Goal: Communication & Community: Answer question/provide support

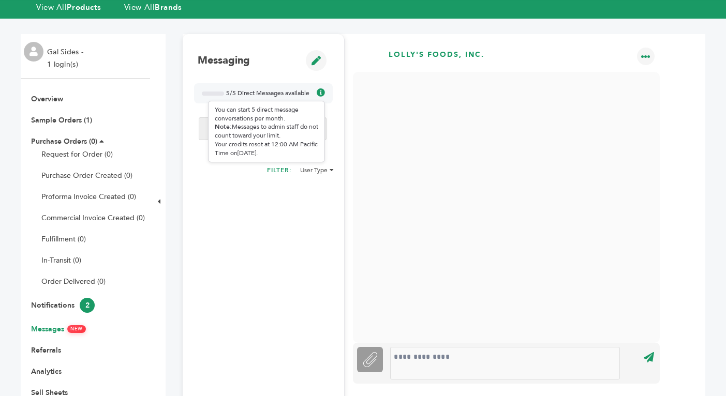
scroll to position [98, 0]
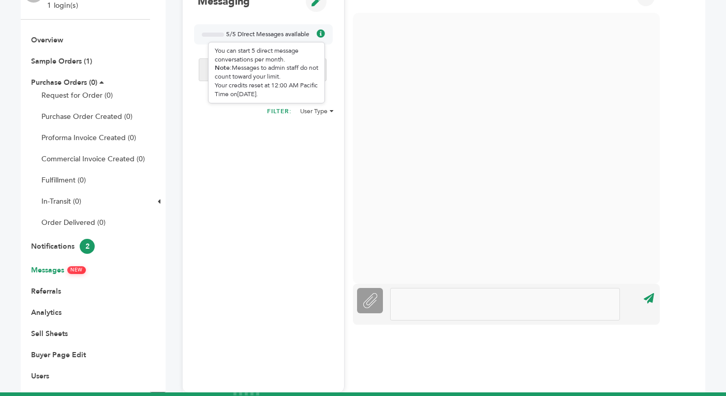
click at [404, 303] on div at bounding box center [505, 304] width 230 height 33
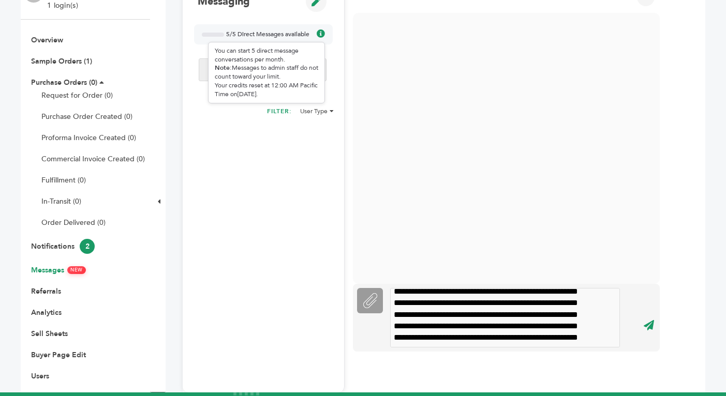
scroll to position [26, 0]
drag, startPoint x: 557, startPoint y: 301, endPoint x: 535, endPoint y: 296, distance: 22.8
click at [533, 296] on div "**********" at bounding box center [505, 318] width 230 height 60
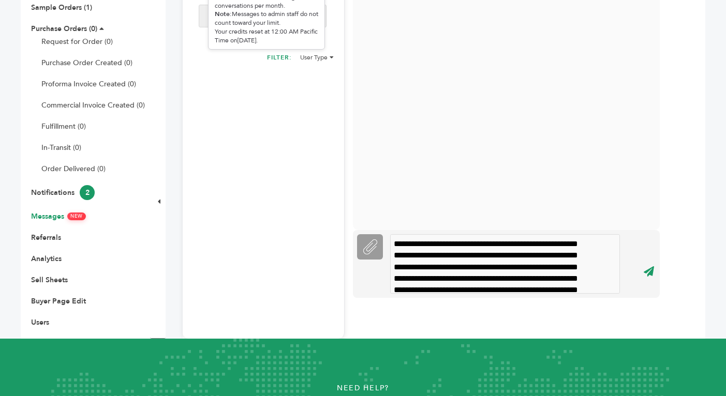
scroll to position [153, 0]
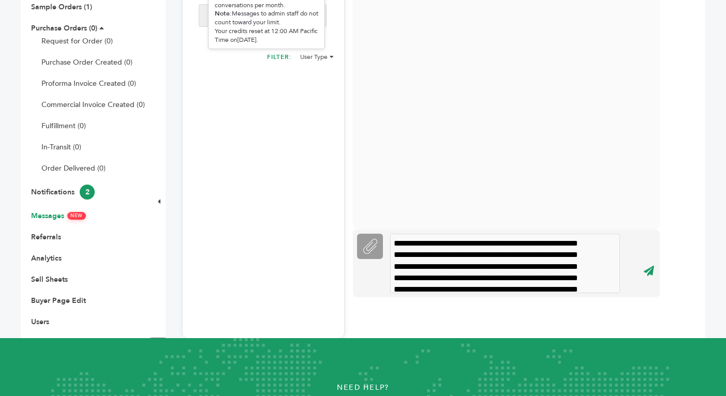
click at [653, 271] on input "****" at bounding box center [648, 271] width 29 height 23
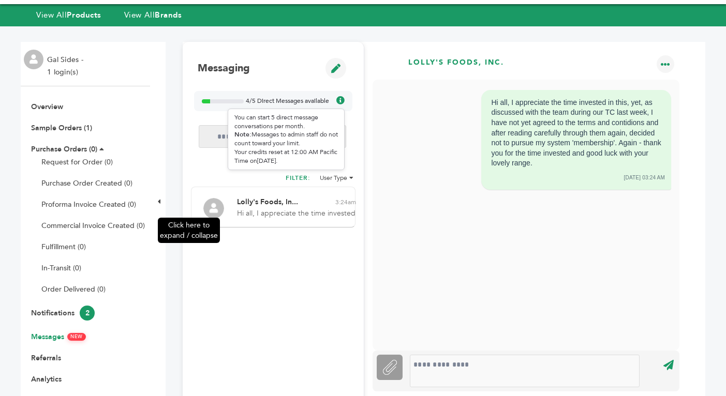
scroll to position [36, 0]
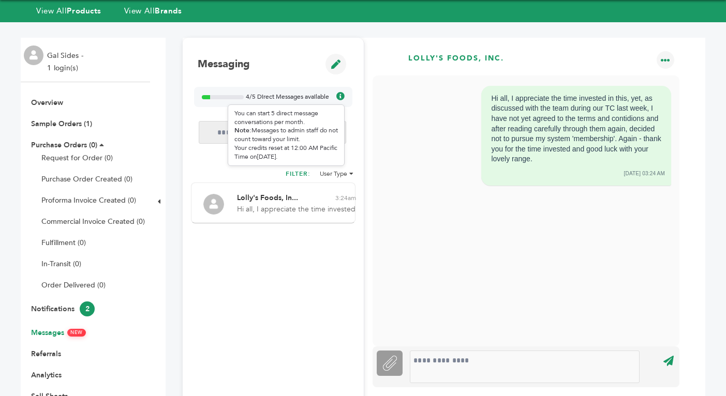
click at [66, 69] on li "Gal Sides - 1 login(s)" at bounding box center [66, 62] width 39 height 25
click at [34, 55] on img at bounding box center [34, 56] width 20 height 20
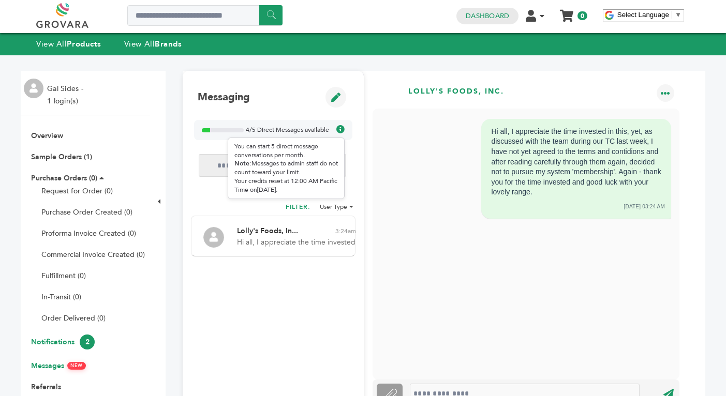
scroll to position [0, 0]
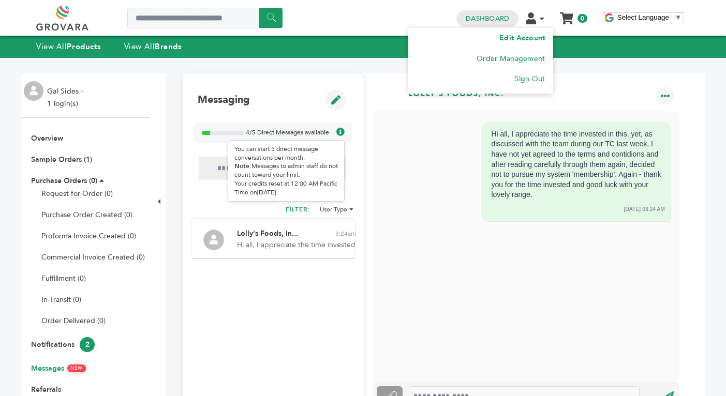
click at [518, 36] on link "Edit Account" at bounding box center [522, 38] width 46 height 10
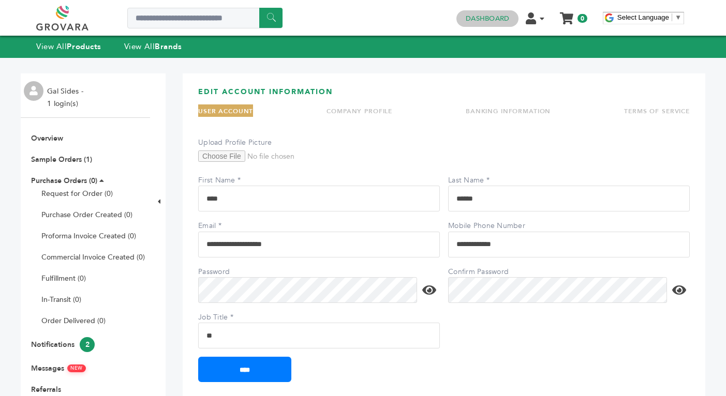
click at [497, 18] on link "Dashboard" at bounding box center [487, 18] width 43 height 9
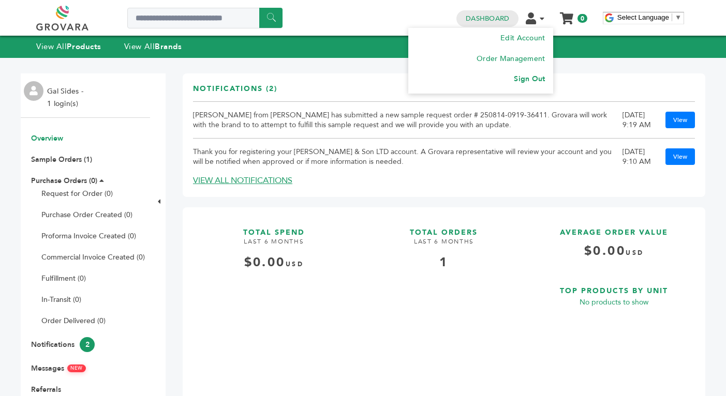
click at [529, 76] on link "Sign Out" at bounding box center [529, 79] width 31 height 10
